Goal: Use online tool/utility: Utilize a website feature to perform a specific function

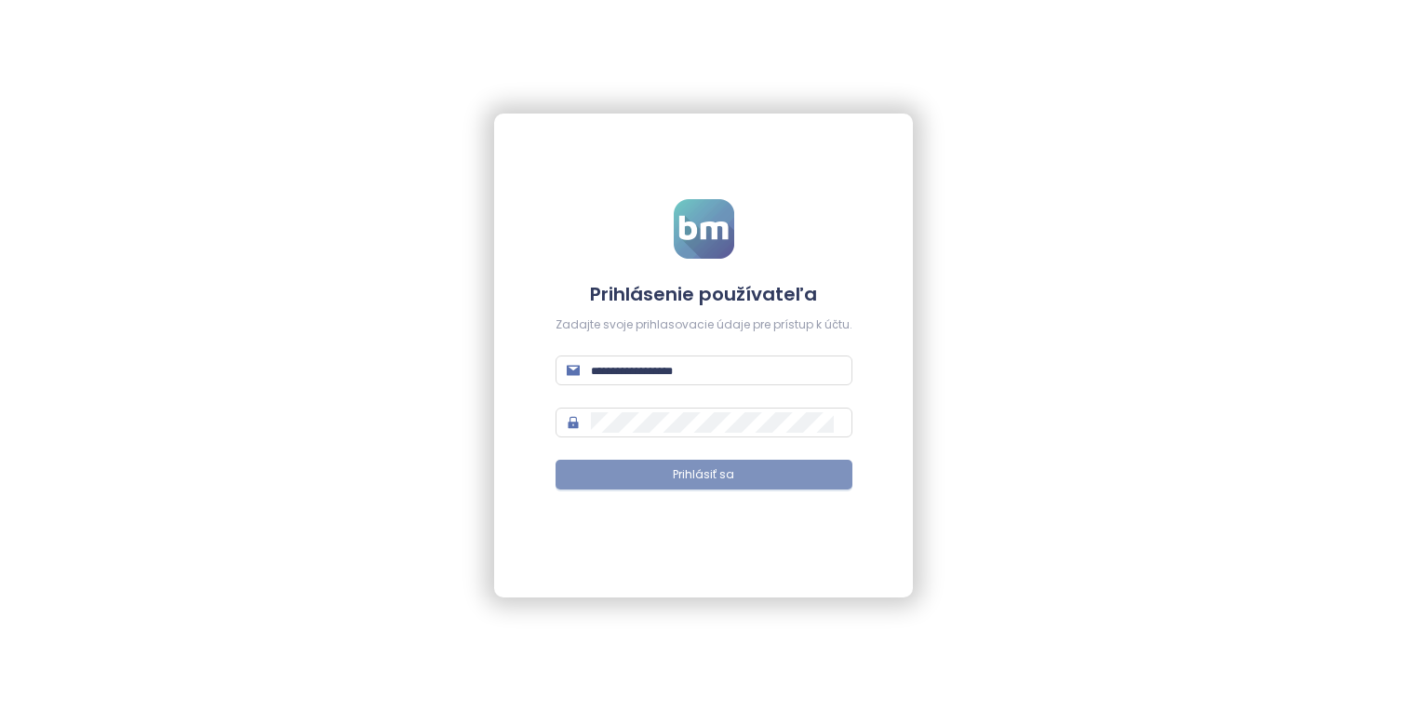
type input "**********"
click at [732, 471] on span "Prihlásiť sa" at bounding box center [703, 475] width 61 height 18
click at [829, 481] on button "Prihlásiť sa" at bounding box center [703, 475] width 297 height 30
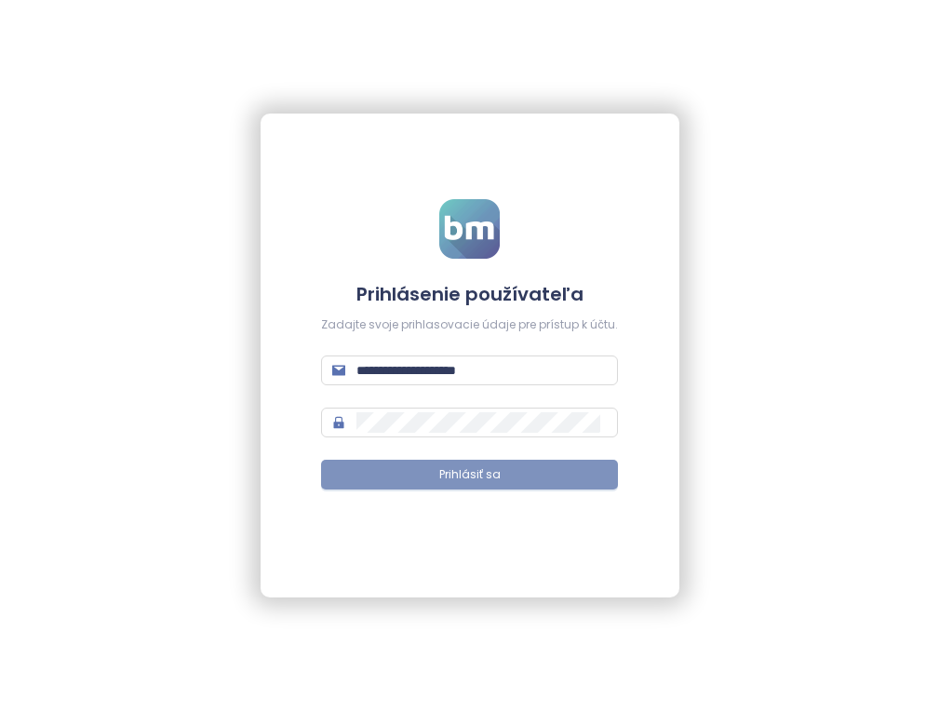
click at [570, 474] on button "Prihlásiť sa" at bounding box center [469, 475] width 297 height 30
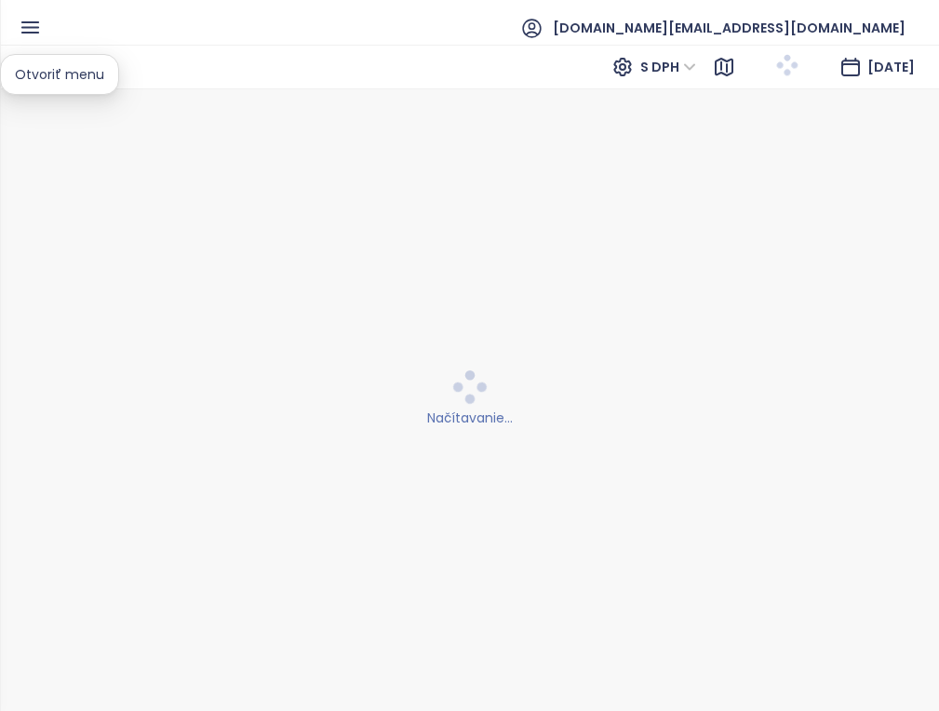
click at [42, 33] on ul "[DOMAIN_NAME][EMAIL_ADDRESS][DOMAIN_NAME]" at bounding box center [481, 28] width 878 height 44
click at [26, 25] on icon "button" at bounding box center [30, 27] width 23 height 23
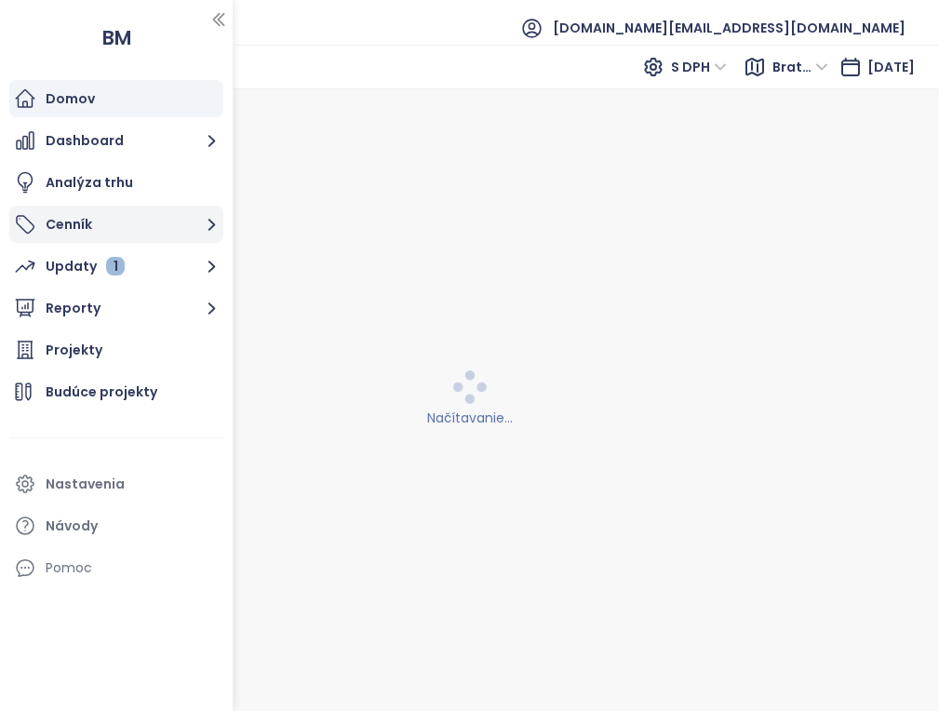
click at [175, 220] on button "Cenník" at bounding box center [116, 224] width 214 height 37
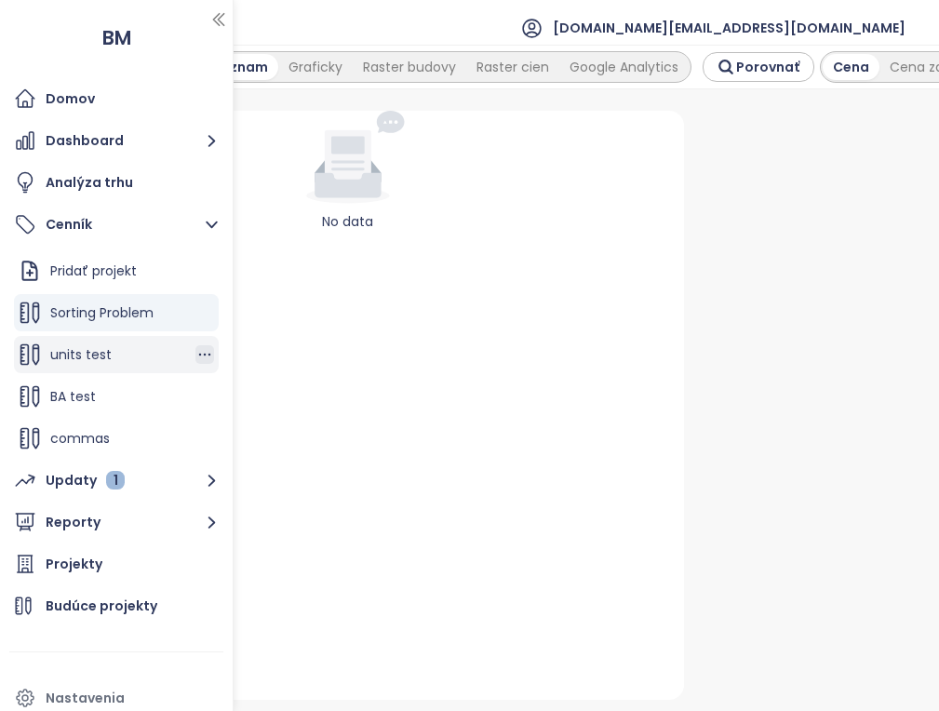
click at [212, 355] on icon "button" at bounding box center [204, 354] width 19 height 19
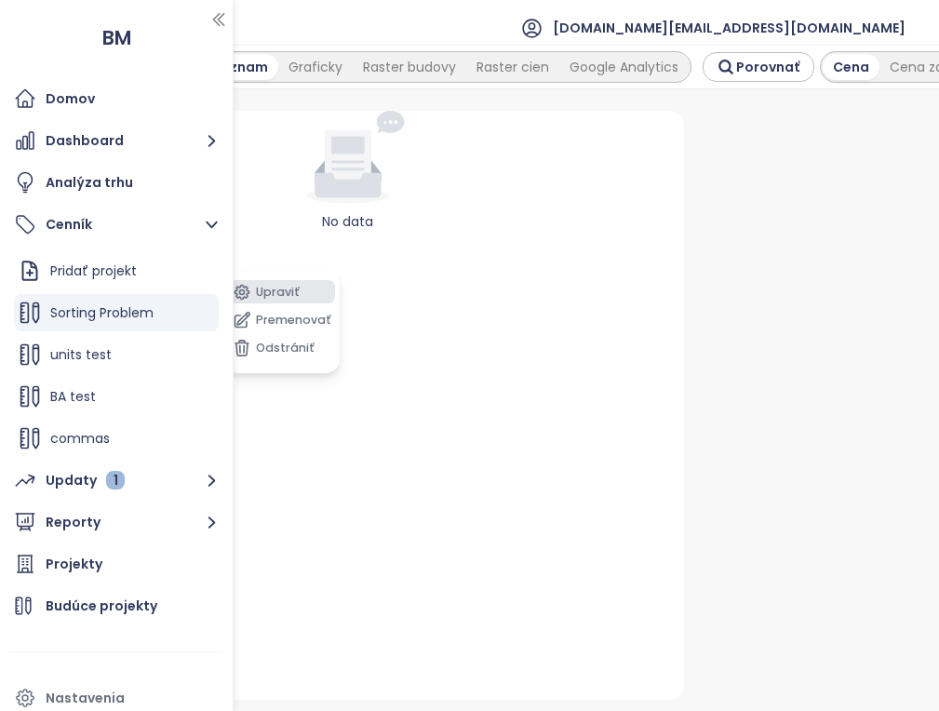
click at [279, 282] on button "Upraviť" at bounding box center [281, 291] width 107 height 23
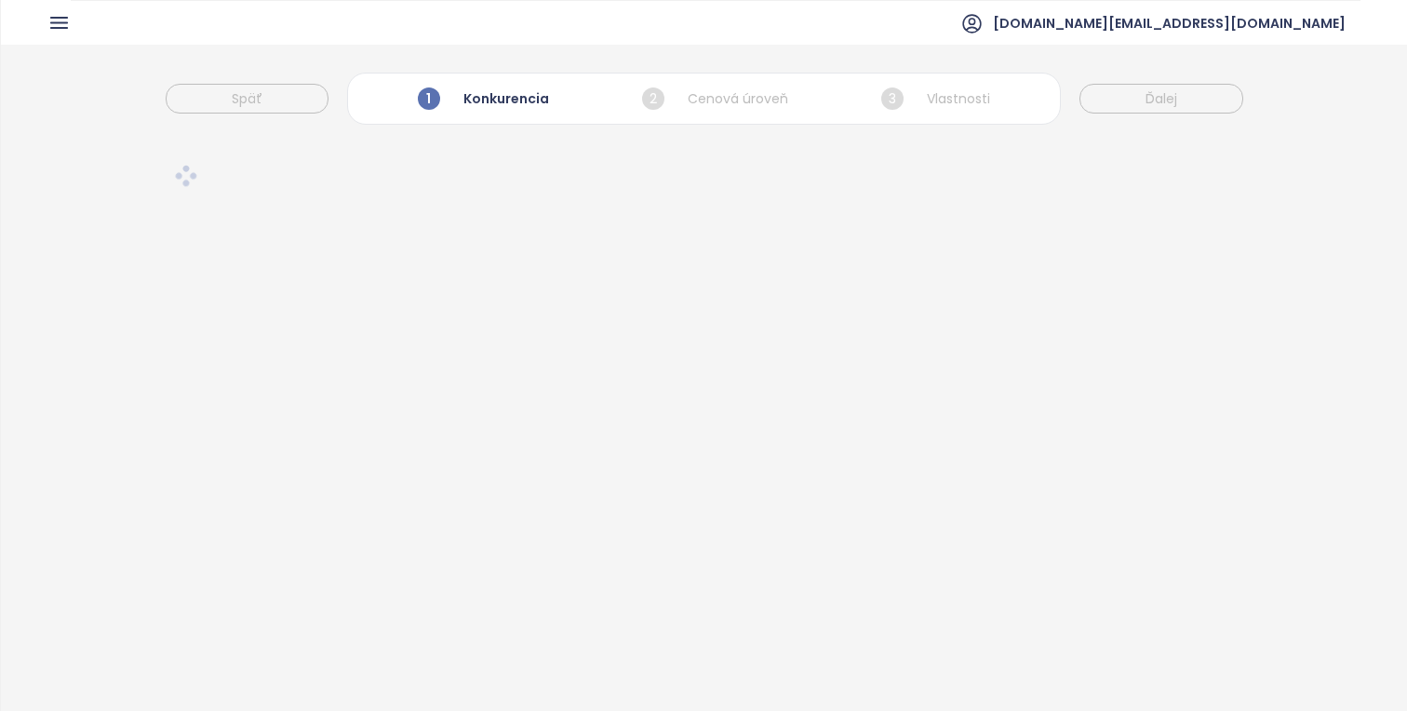
click at [740, 52] on div "Späť 1 Konkurencia 2 Cenová úroveň 3 Vlastnosti Ďalej" at bounding box center [704, 89] width 1406 height 89
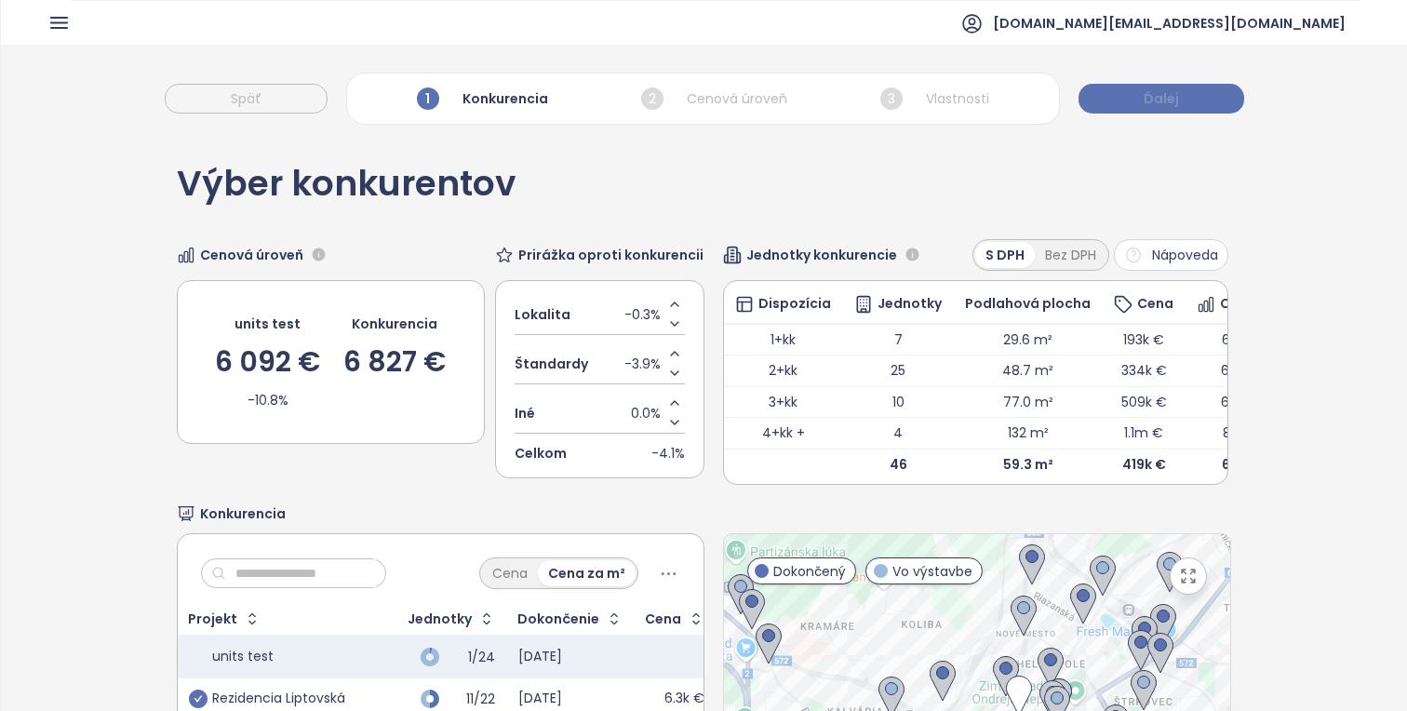
click at [1158, 91] on span "Ďalej" at bounding box center [1160, 98] width 35 height 20
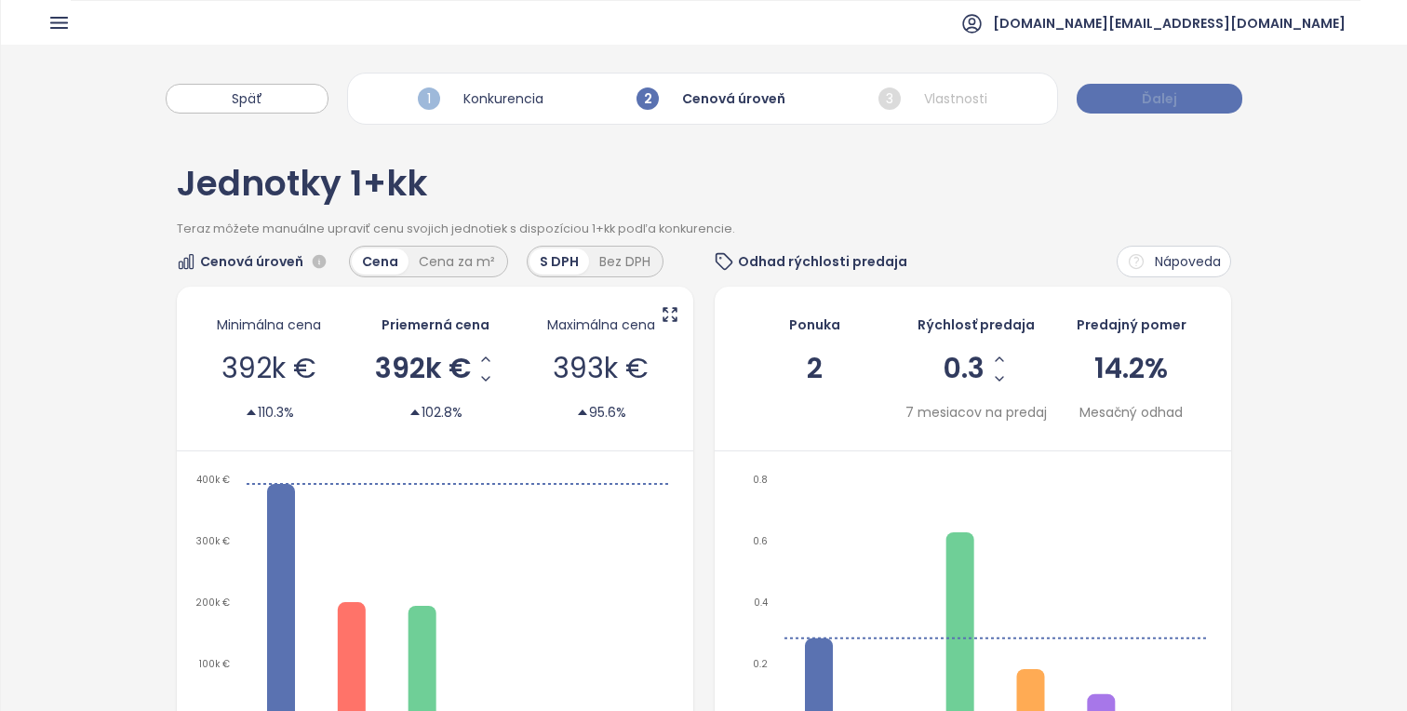
click at [1158, 91] on span "Ďalej" at bounding box center [1159, 98] width 35 height 20
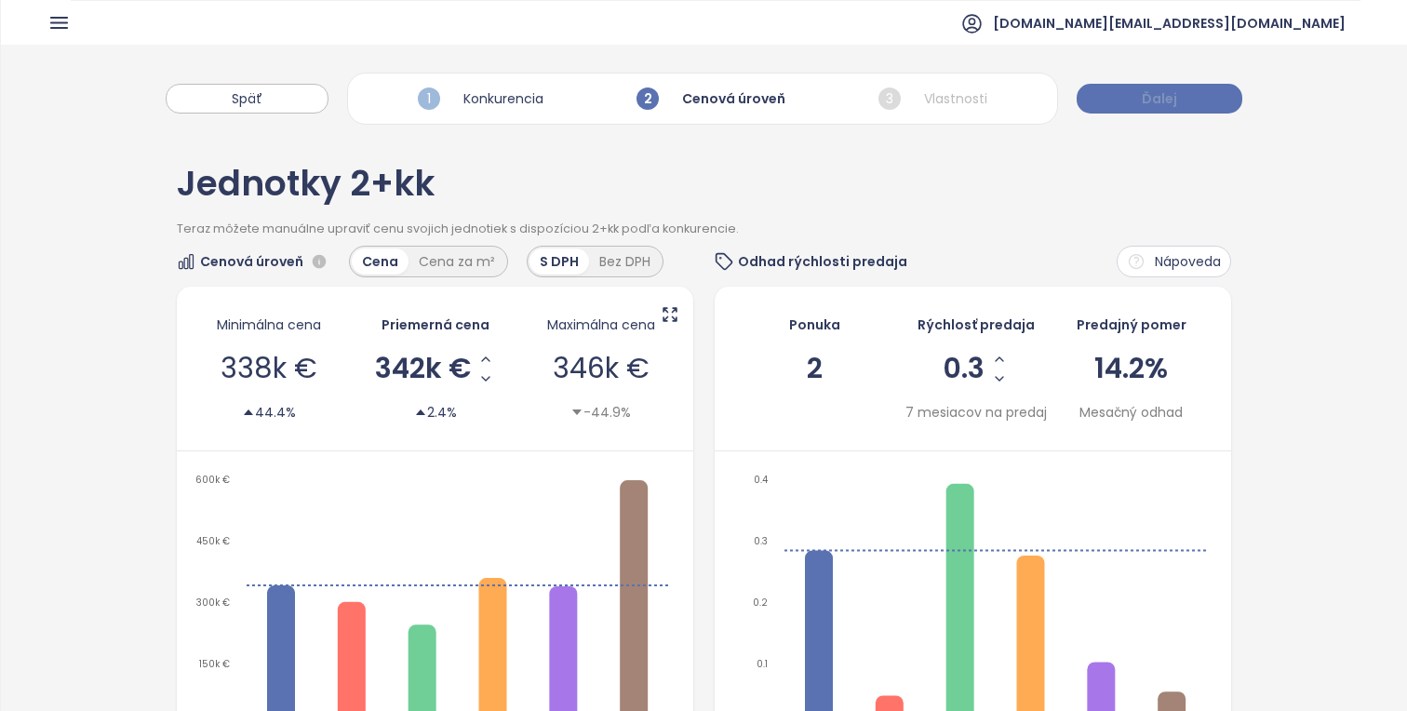
click at [1158, 91] on span "Ďalej" at bounding box center [1159, 98] width 35 height 20
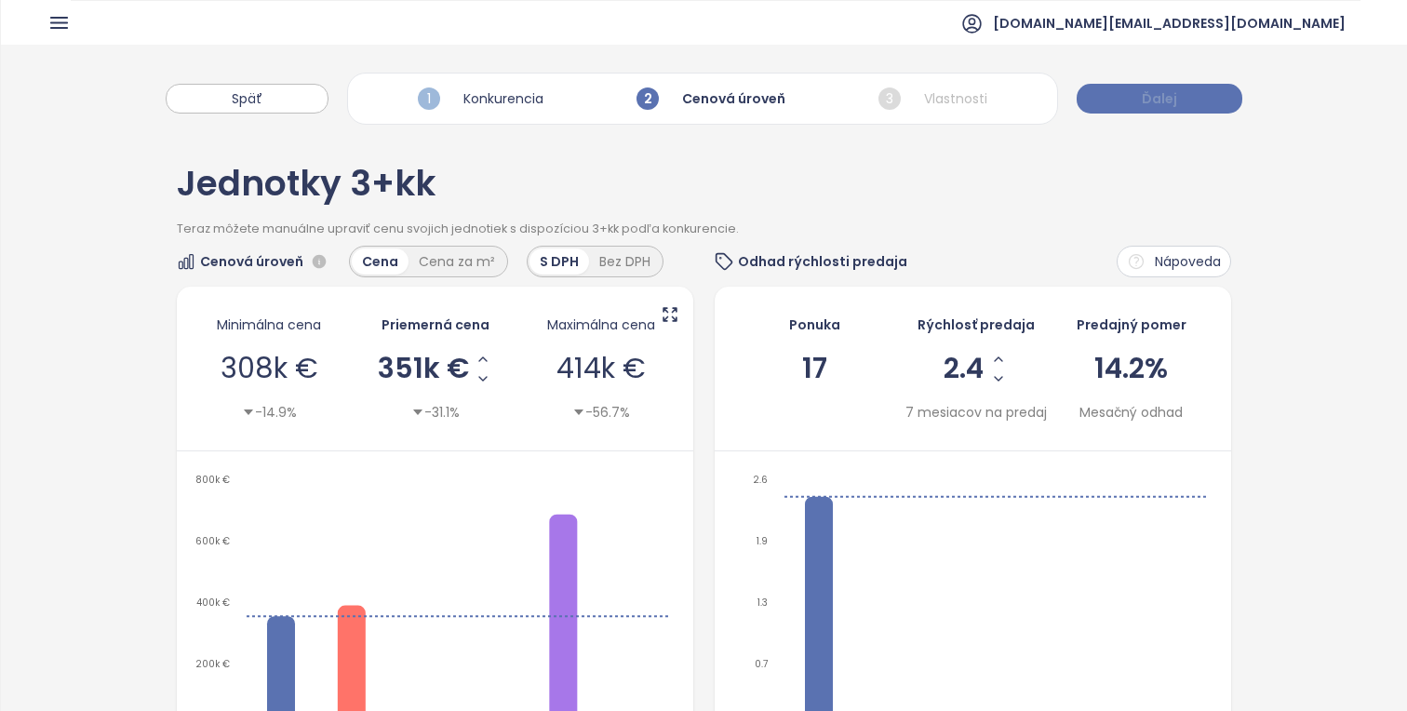
click at [1158, 91] on span "Ďalej" at bounding box center [1159, 98] width 35 height 20
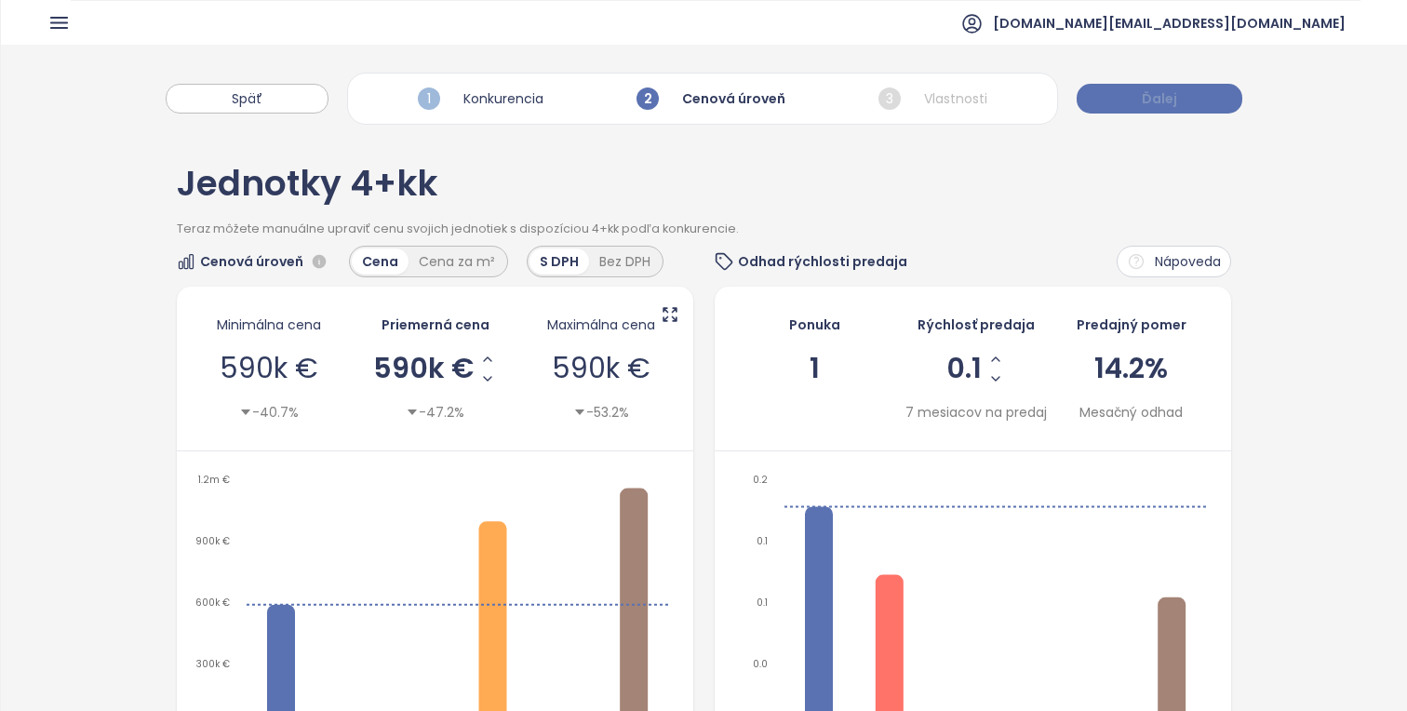
click at [1158, 91] on span "Ďalej" at bounding box center [1159, 98] width 35 height 20
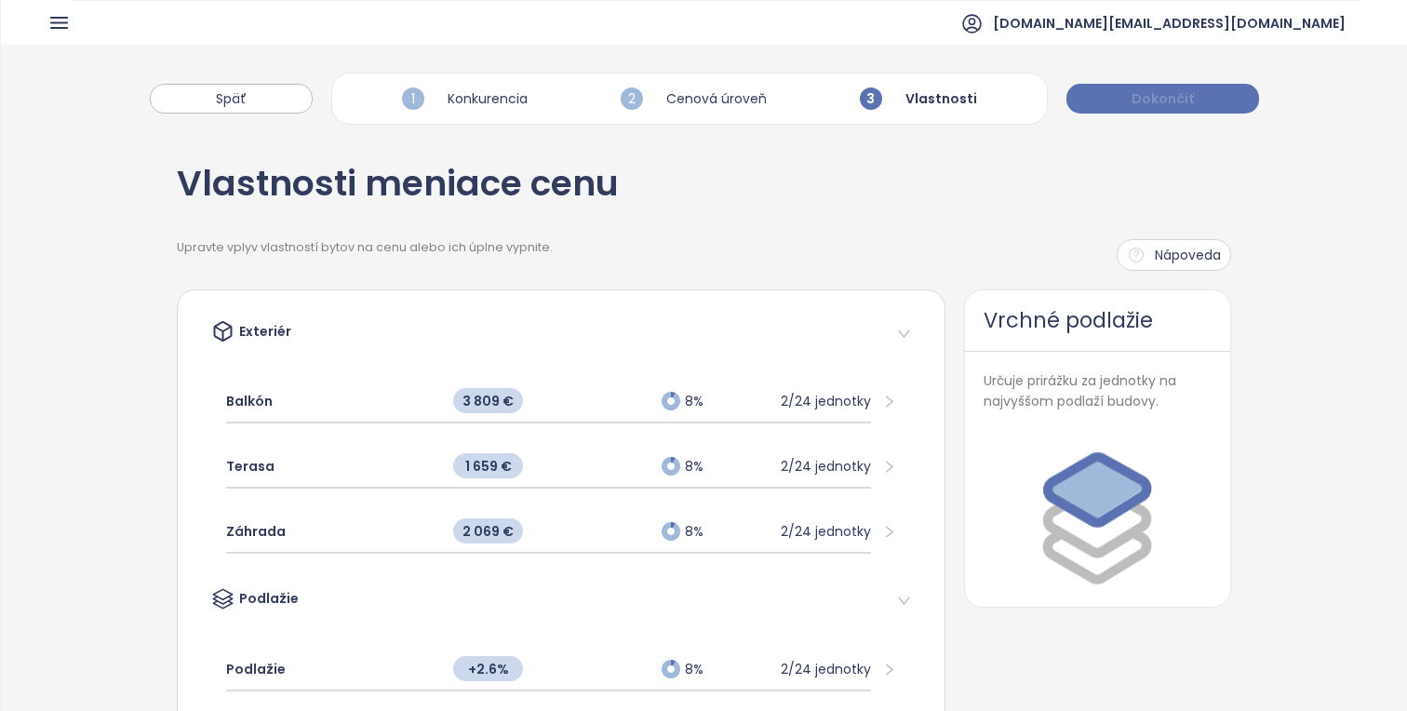
click at [1158, 91] on span "Dokončiť" at bounding box center [1162, 98] width 62 height 20
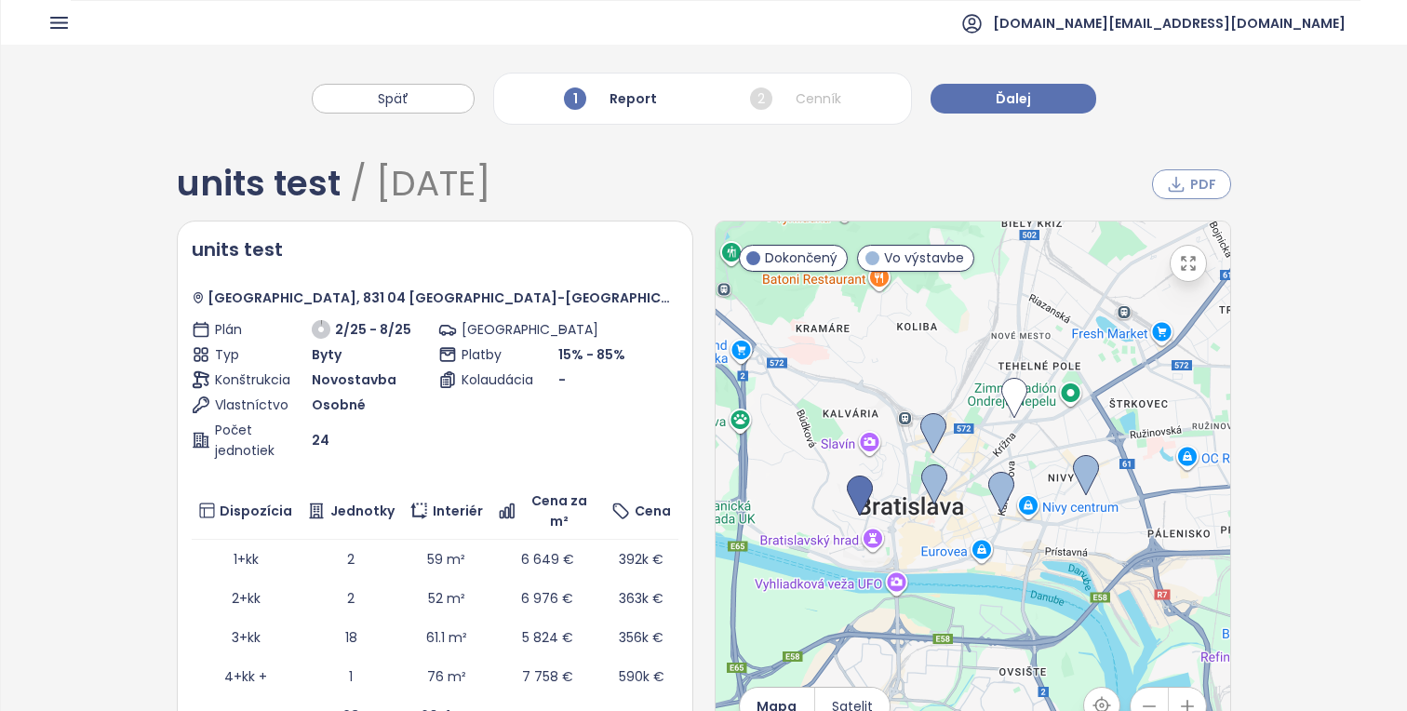
click at [1174, 182] on icon "button" at bounding box center [1176, 184] width 19 height 19
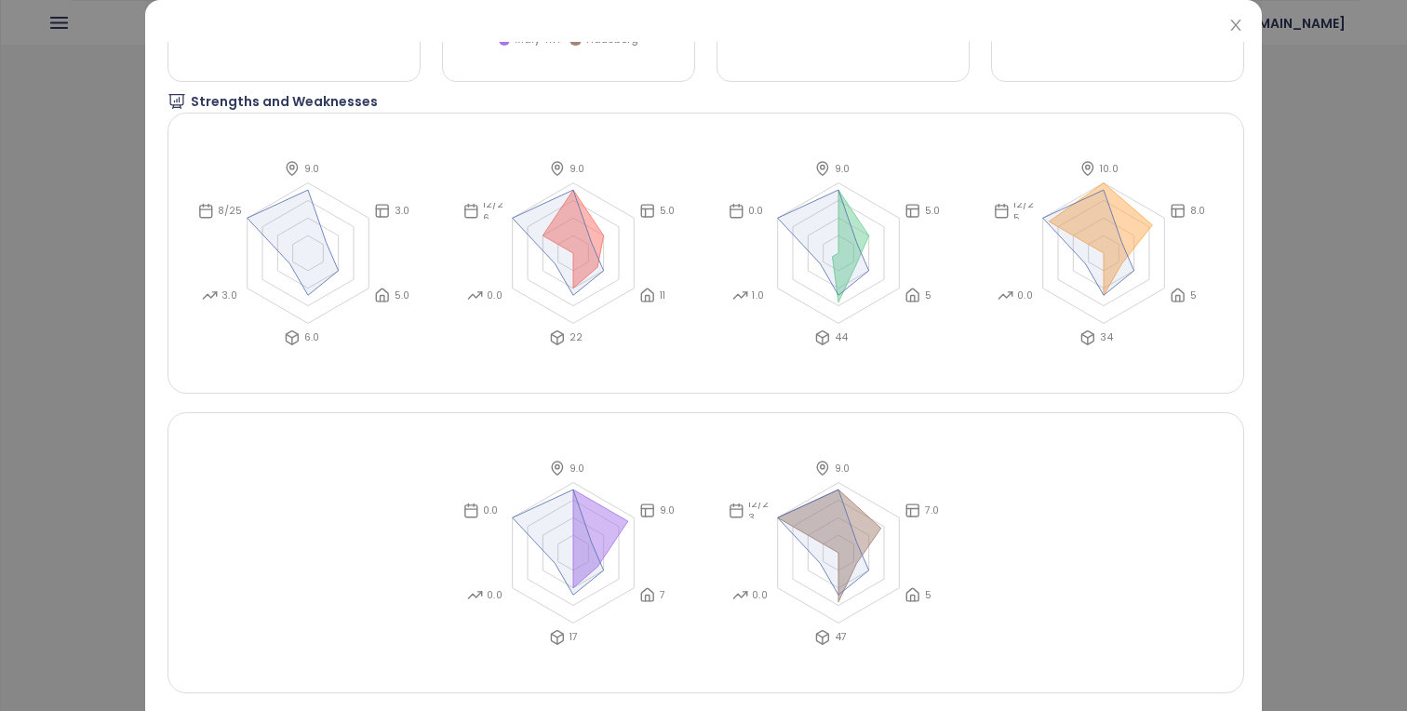
scroll to position [61, 0]
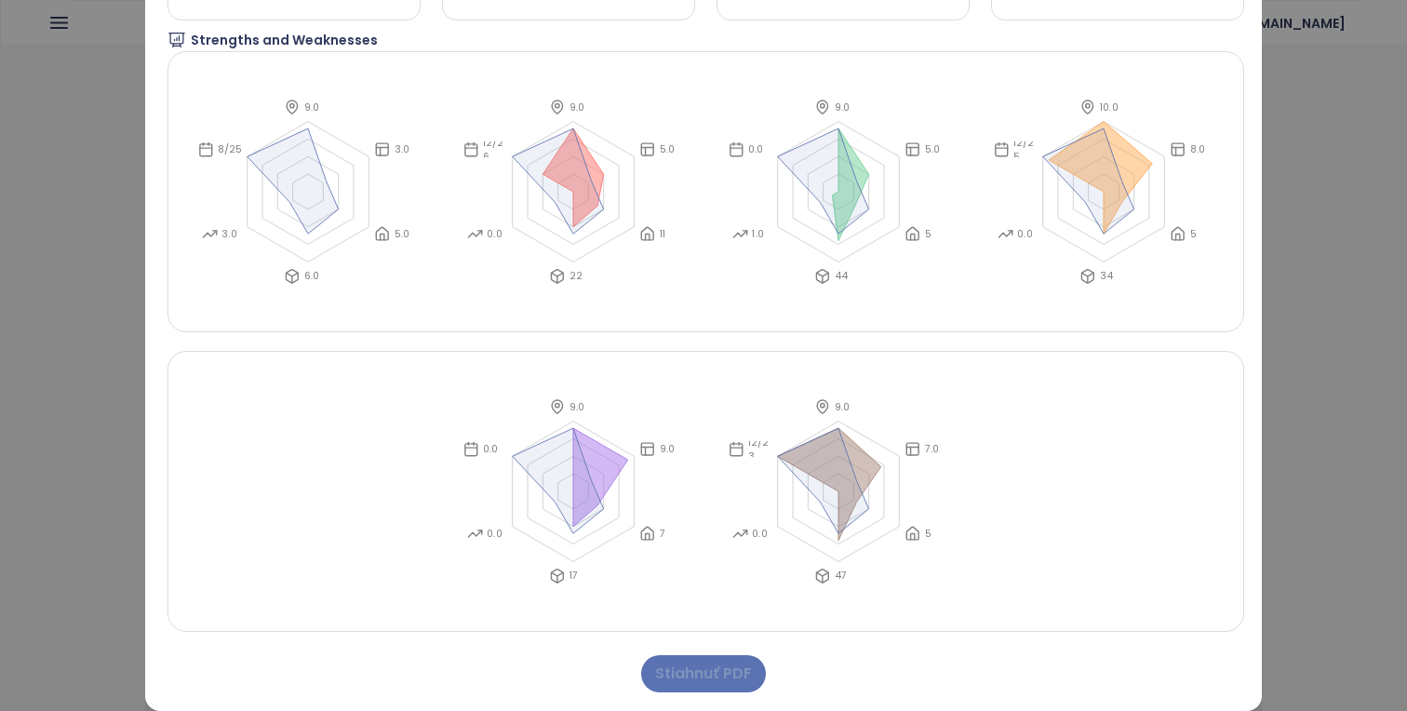
click at [701, 677] on span "Stiahnuť PDF" at bounding box center [703, 672] width 97 height 23
